Goal: Register for event/course

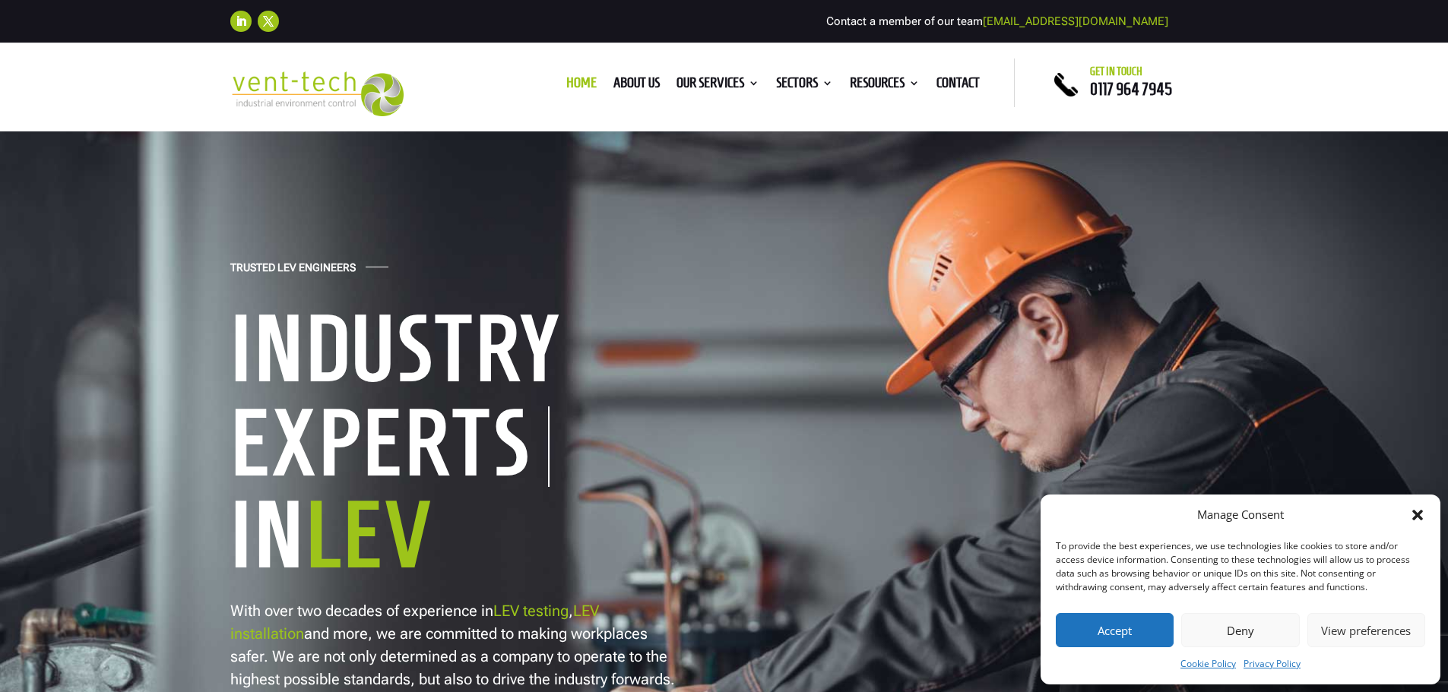
click at [1142, 641] on button "Accept" at bounding box center [1115, 630] width 118 height 34
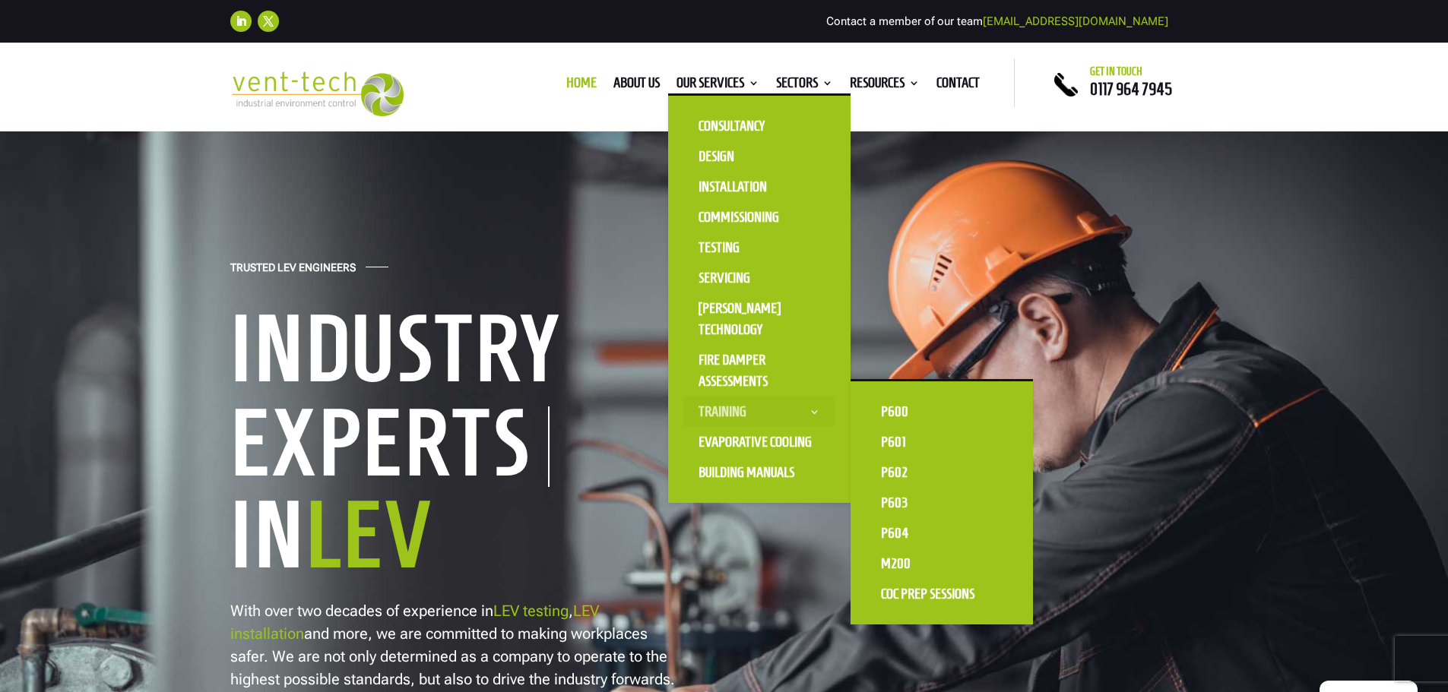
click at [755, 407] on link "Training" at bounding box center [759, 412] width 152 height 30
click at [897, 441] on link "P601" at bounding box center [942, 442] width 152 height 30
click at [891, 404] on link "P600" at bounding box center [942, 412] width 152 height 30
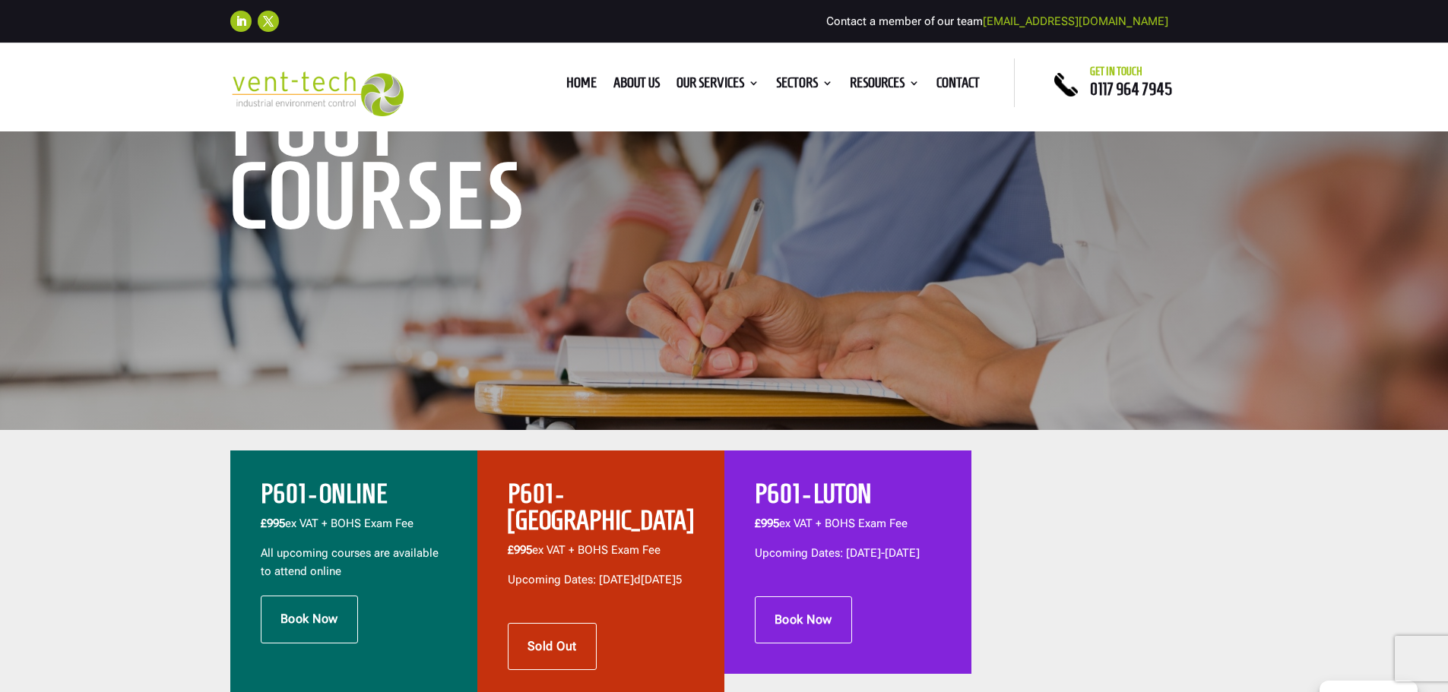
scroll to position [380, 0]
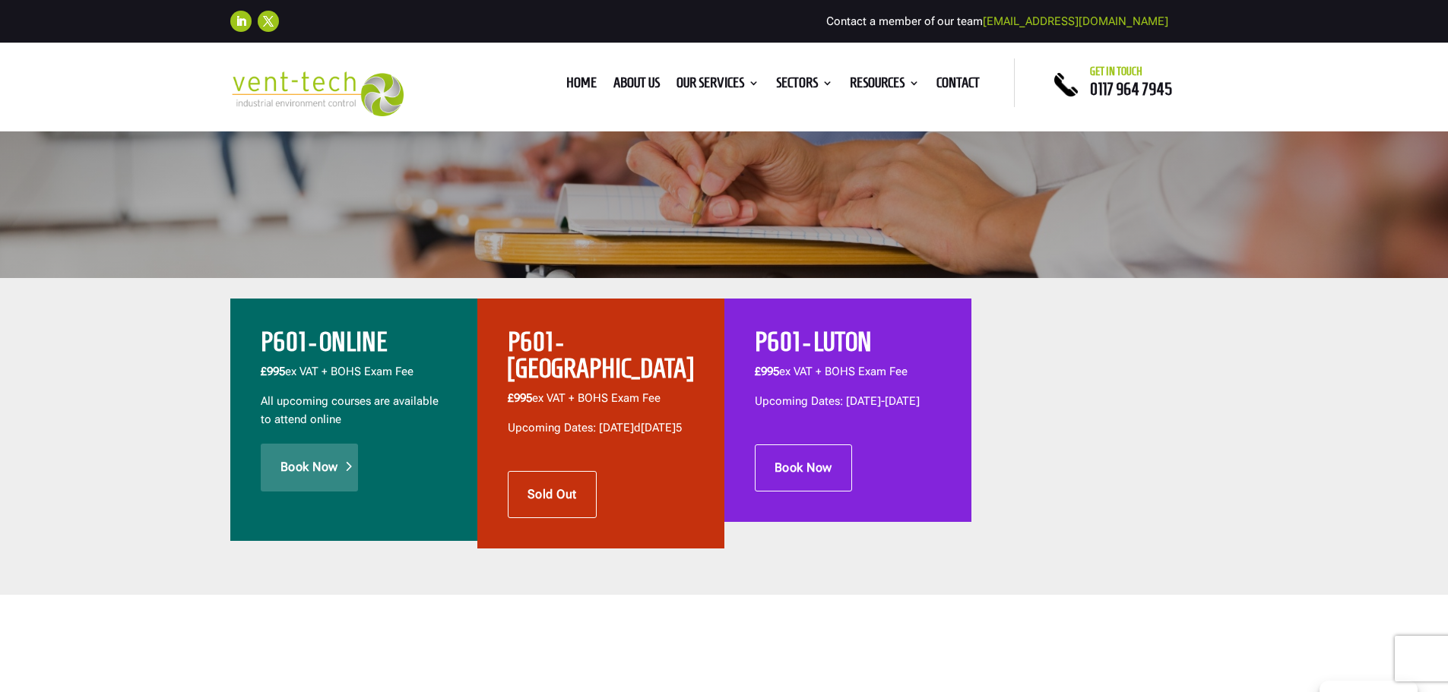
click at [299, 454] on link "Book Now" at bounding box center [309, 467] width 97 height 47
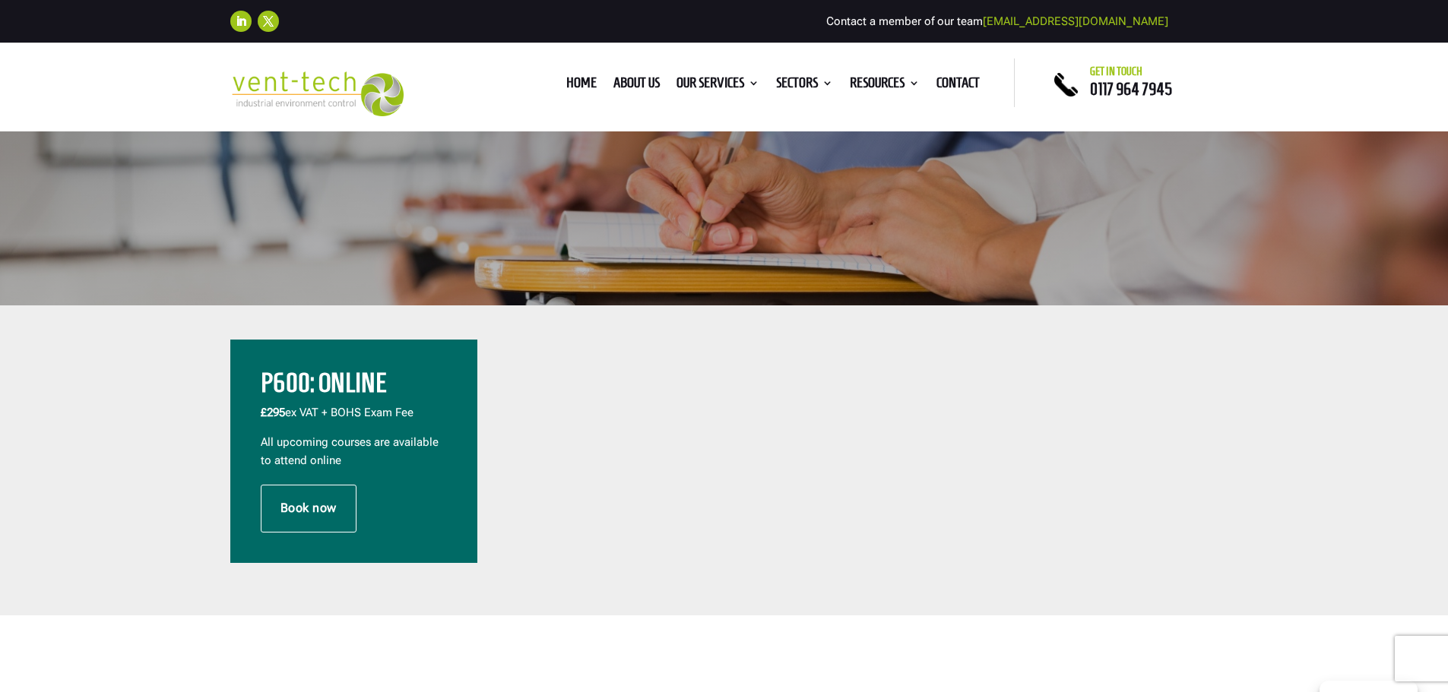
scroll to position [456, 0]
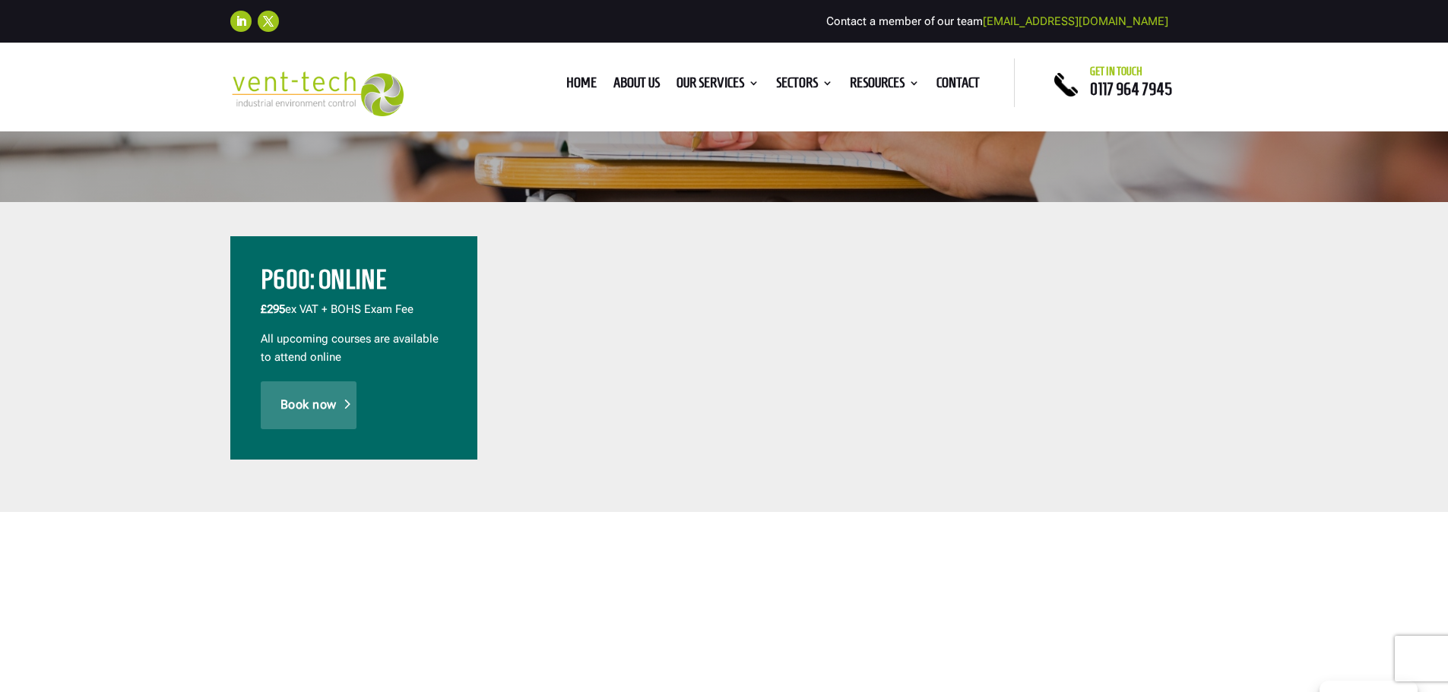
click at [332, 403] on link "Book now" at bounding box center [309, 405] width 96 height 47
